Goal: Information Seeking & Learning: Learn about a topic

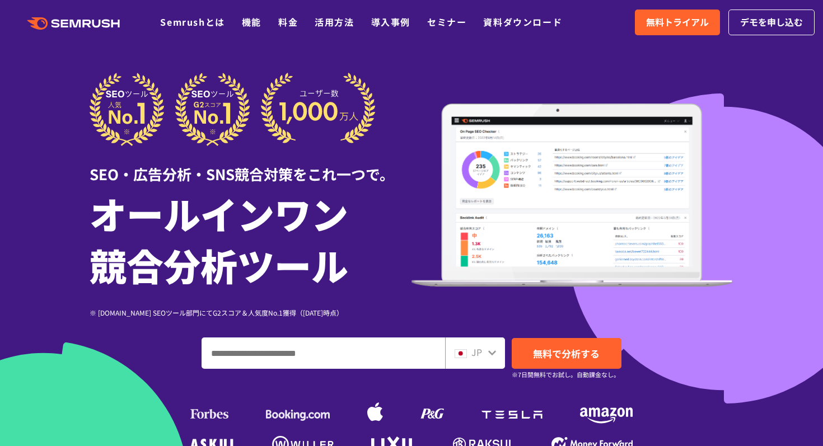
click at [64, 25] on icon ".cls {fill: #FF642D;}" at bounding box center [74, 23] width 127 height 12
click at [526, 25] on link "資料ダウンロード" at bounding box center [522, 21] width 79 height 13
click at [459, 26] on link "セミナー" at bounding box center [446, 21] width 39 height 13
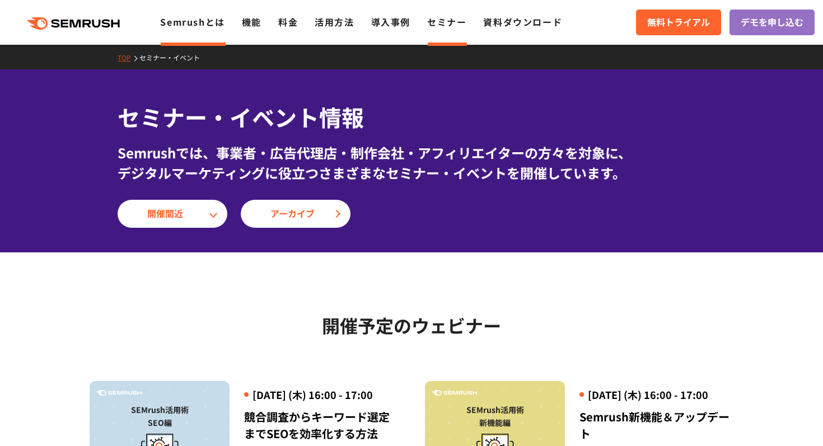
click at [208, 25] on link "Semrushとは" at bounding box center [192, 21] width 64 height 13
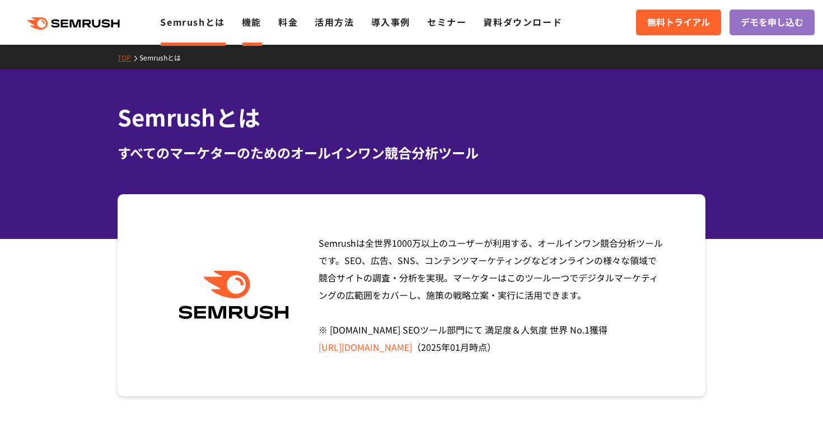
click at [250, 25] on link "機能" at bounding box center [252, 21] width 20 height 13
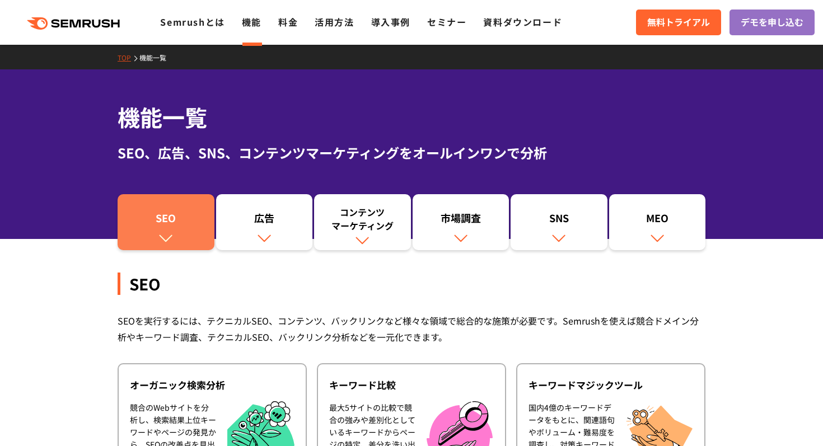
click at [161, 201] on link "SEO" at bounding box center [166, 222] width 97 height 56
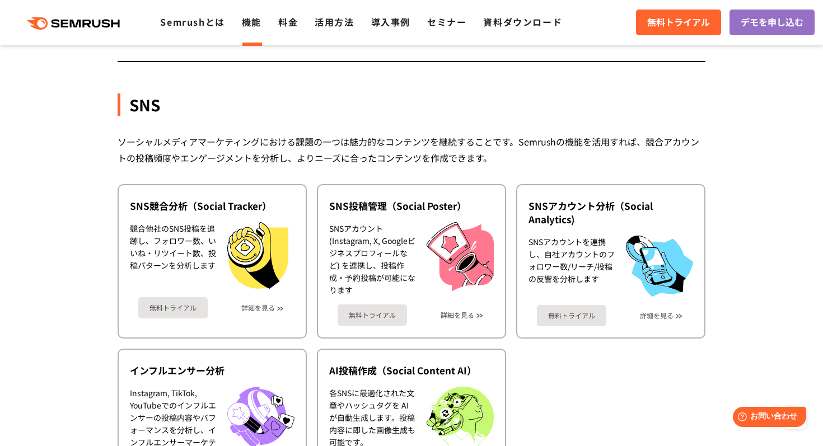
scroll to position [3017, 0]
